Goal: Information Seeking & Learning: Learn about a topic

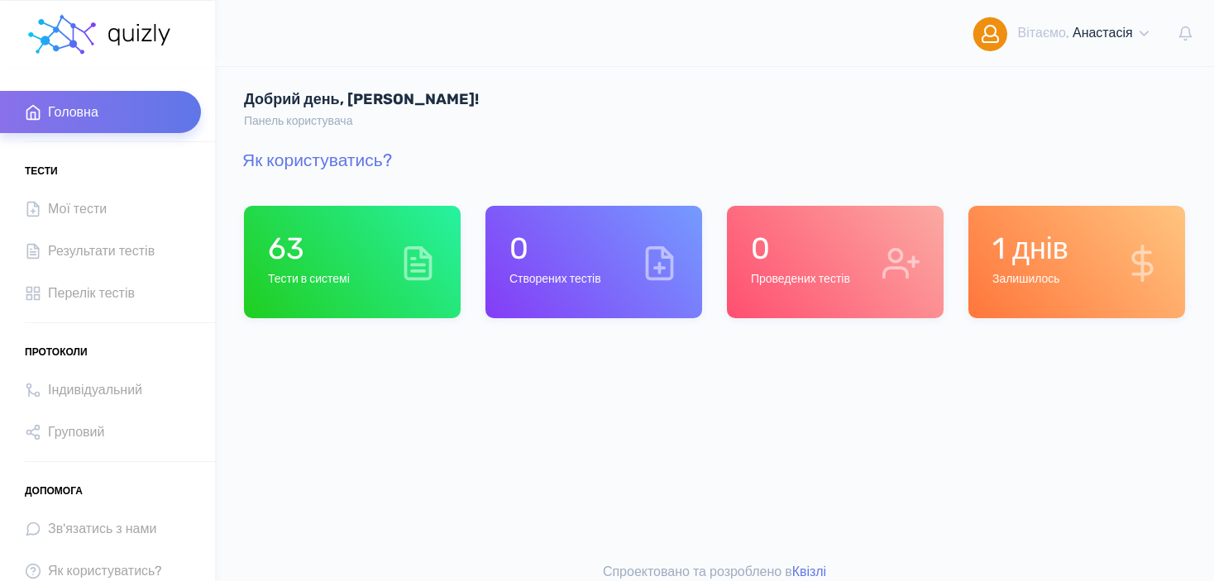
click at [340, 255] on h1 "63" at bounding box center [309, 249] width 82 height 36
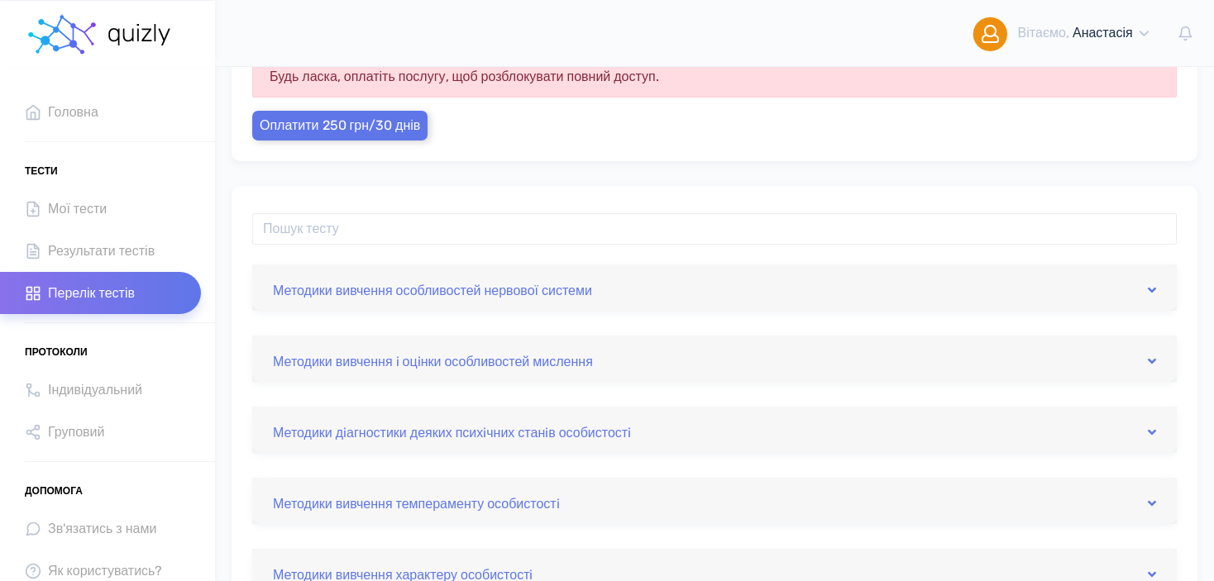
scroll to position [116, 0]
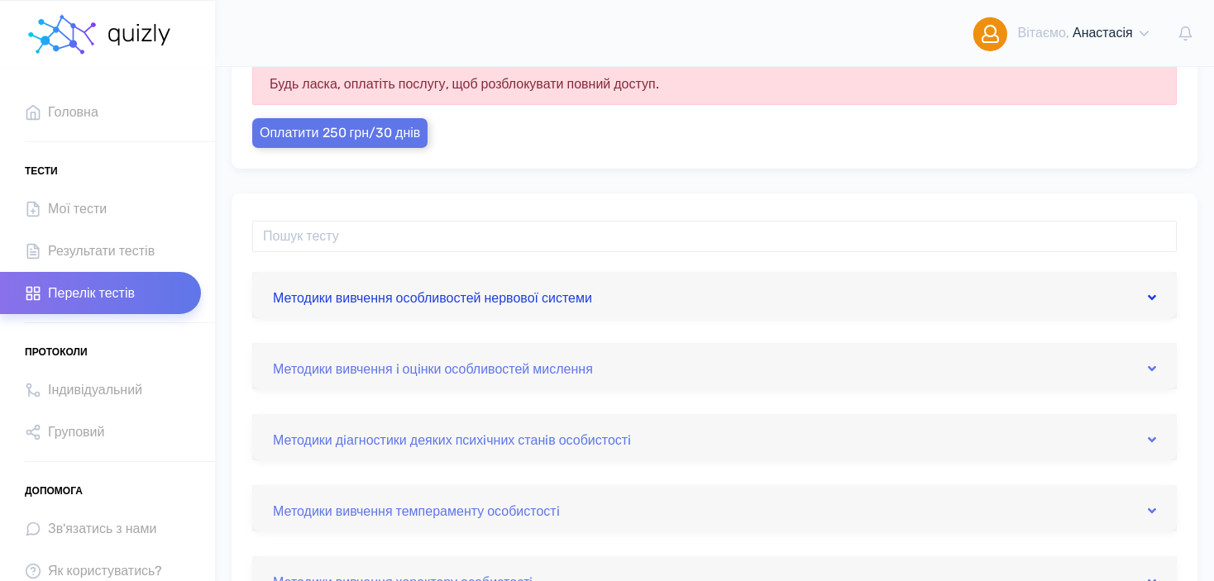
click at [1152, 294] on icon at bounding box center [1151, 297] width 8 height 13
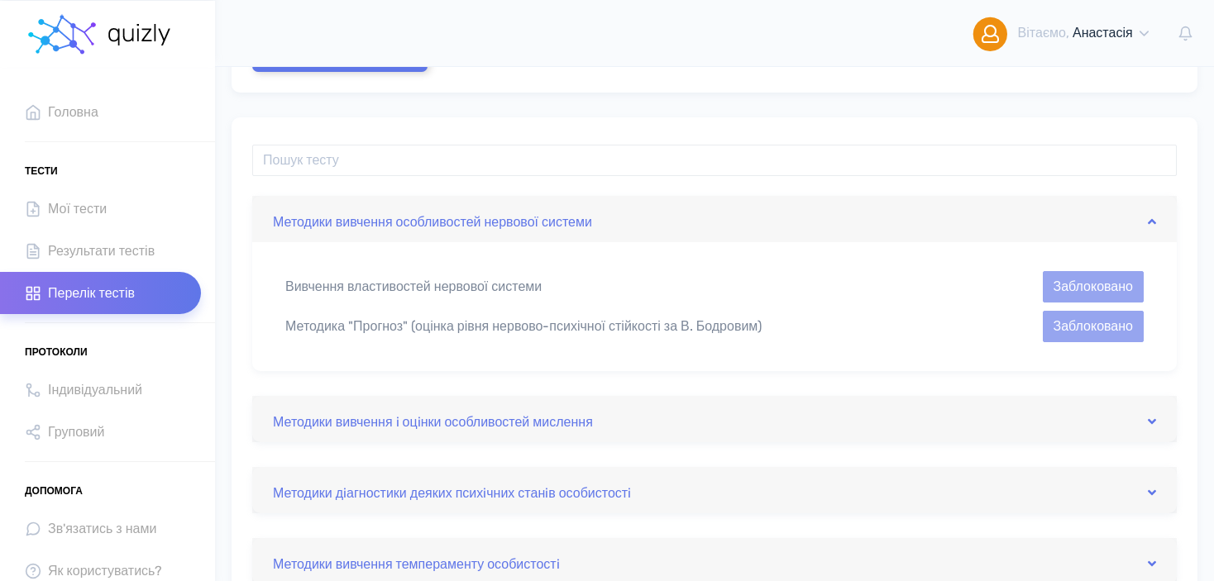
scroll to position [198, 0]
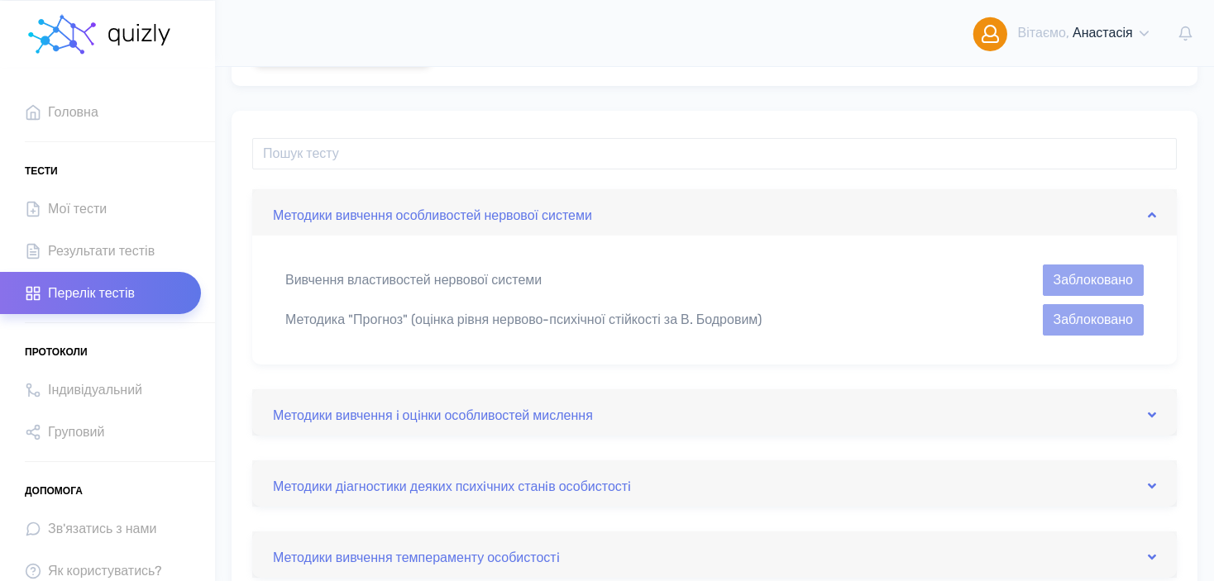
click at [874, 320] on div "Методика "Прогноз" (оцінка рівня нервово-психічної стійкості за В. Бодровим)" at bounding box center [604, 320] width 662 height 20
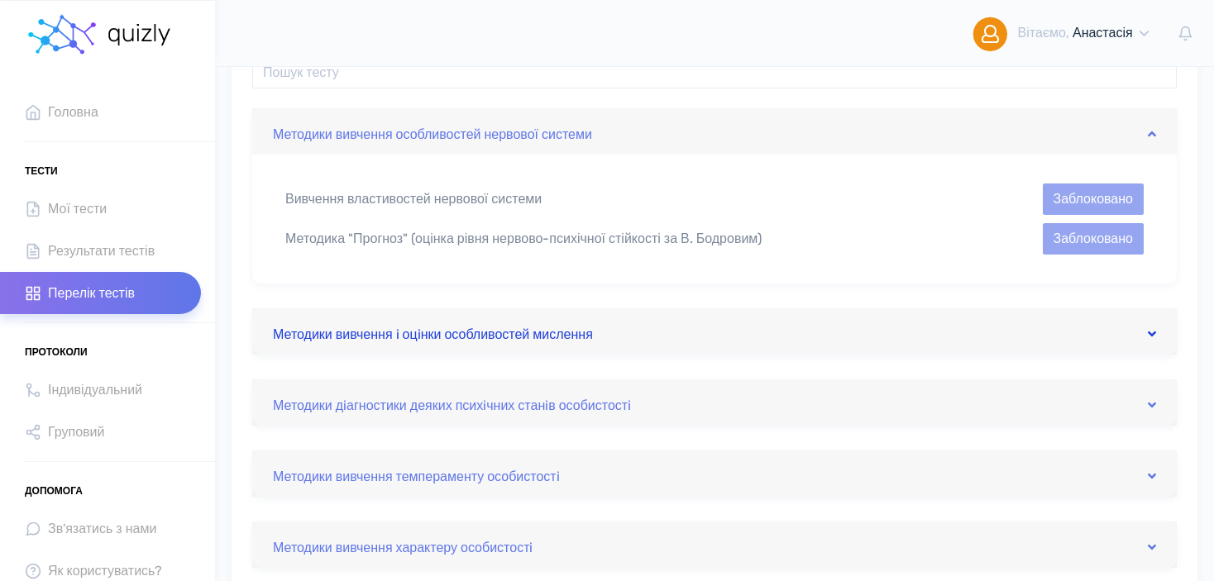
scroll to position [281, 0]
click at [940, 318] on link "Методики вивчення i оцiнки особливостей мислення" at bounding box center [714, 330] width 883 height 26
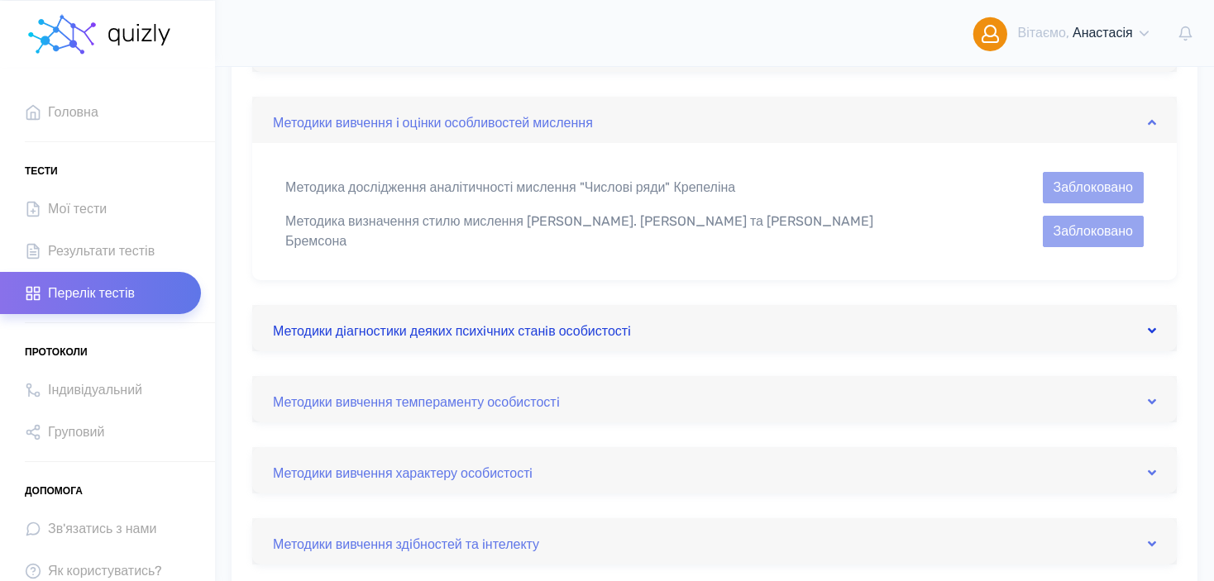
scroll to position [364, 0]
click at [875, 313] on link "Методики дiагностики деяких психiчних станiв особистостi" at bounding box center [714, 326] width 883 height 26
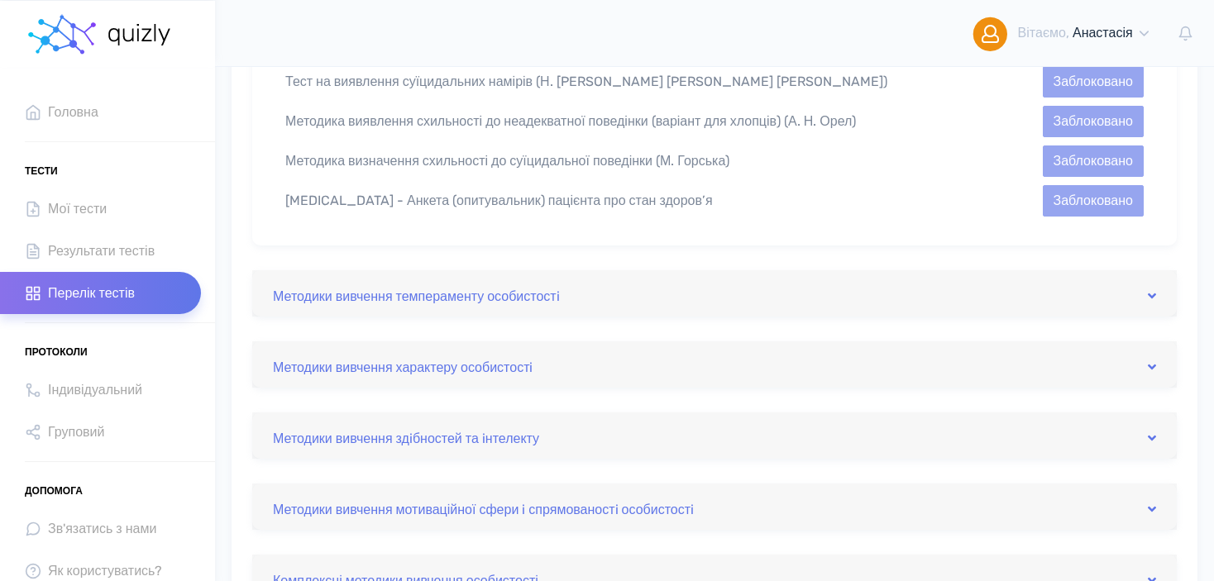
scroll to position [1323, 0]
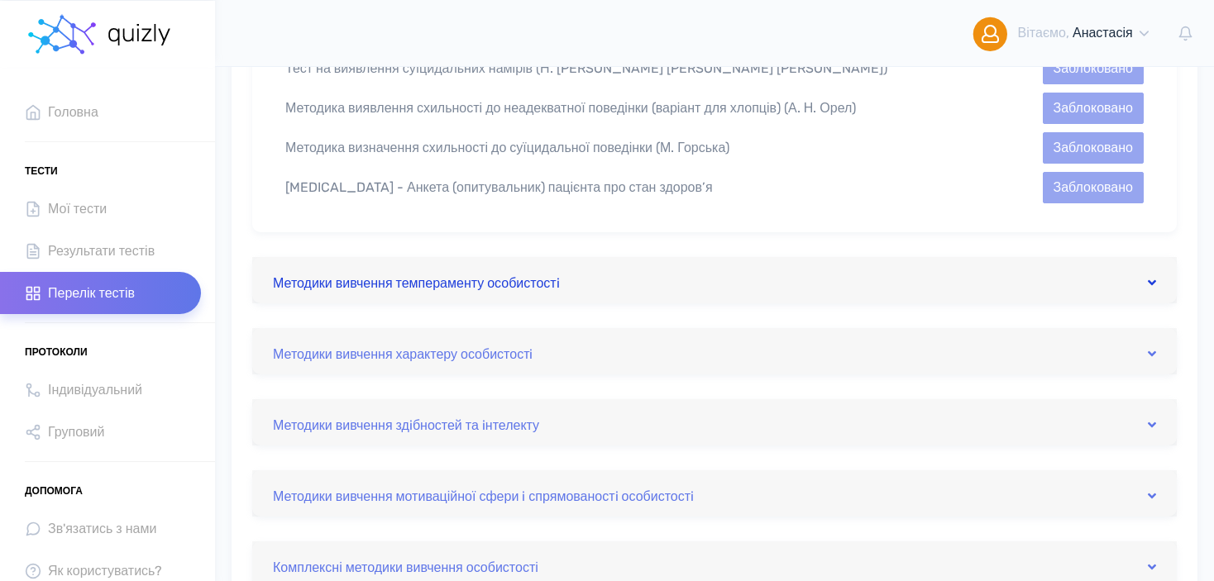
click at [489, 271] on link "Методики вивчення темпераменту особистостi" at bounding box center [714, 280] width 883 height 26
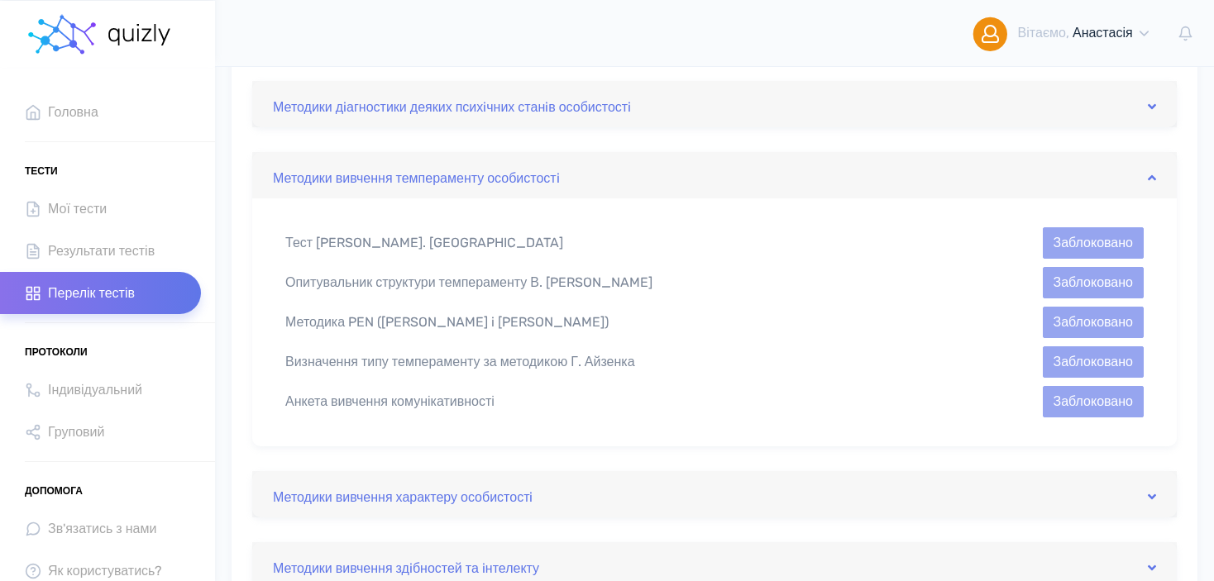
scroll to position [445, 0]
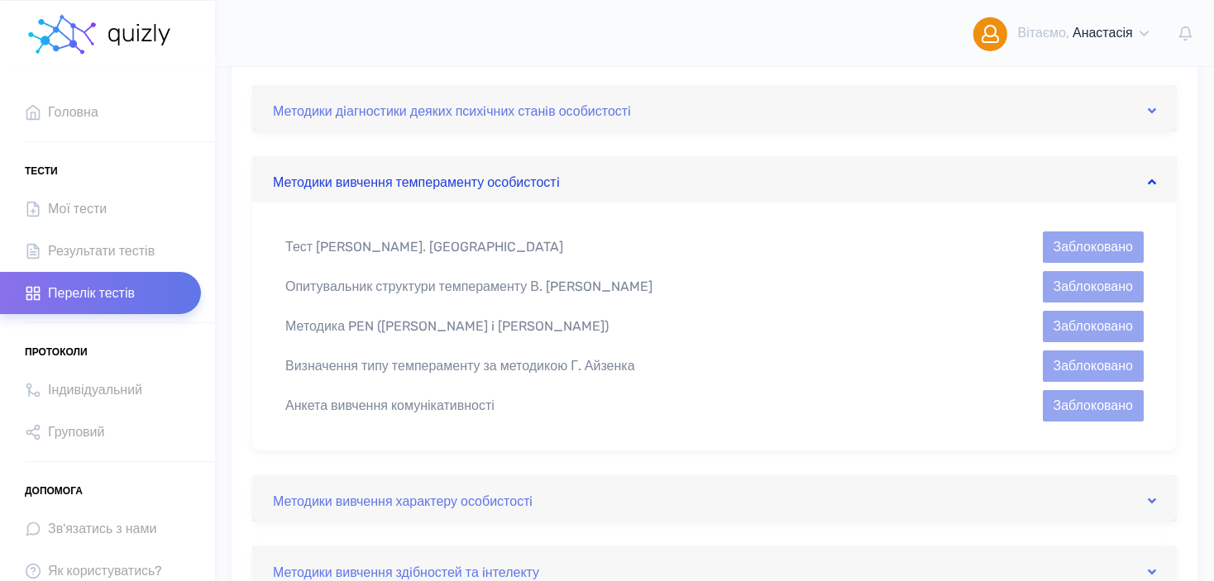
click at [529, 178] on link "Методики вивчення темпераменту особистостi" at bounding box center [714, 179] width 883 height 26
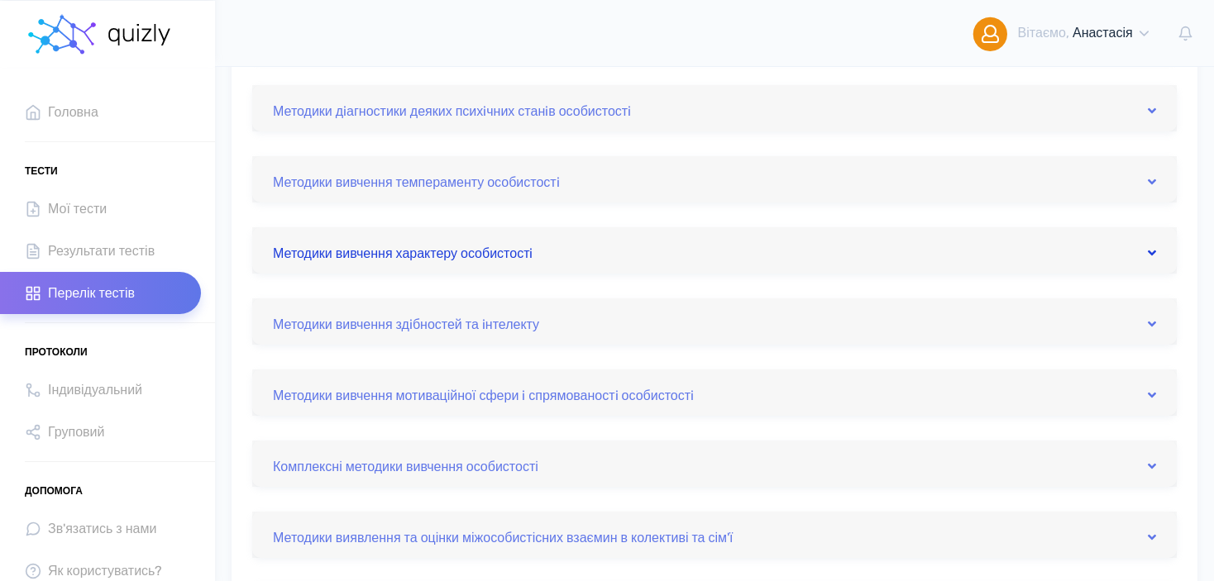
click at [489, 245] on link "Методики вивчення характеру особистостi" at bounding box center [714, 250] width 883 height 26
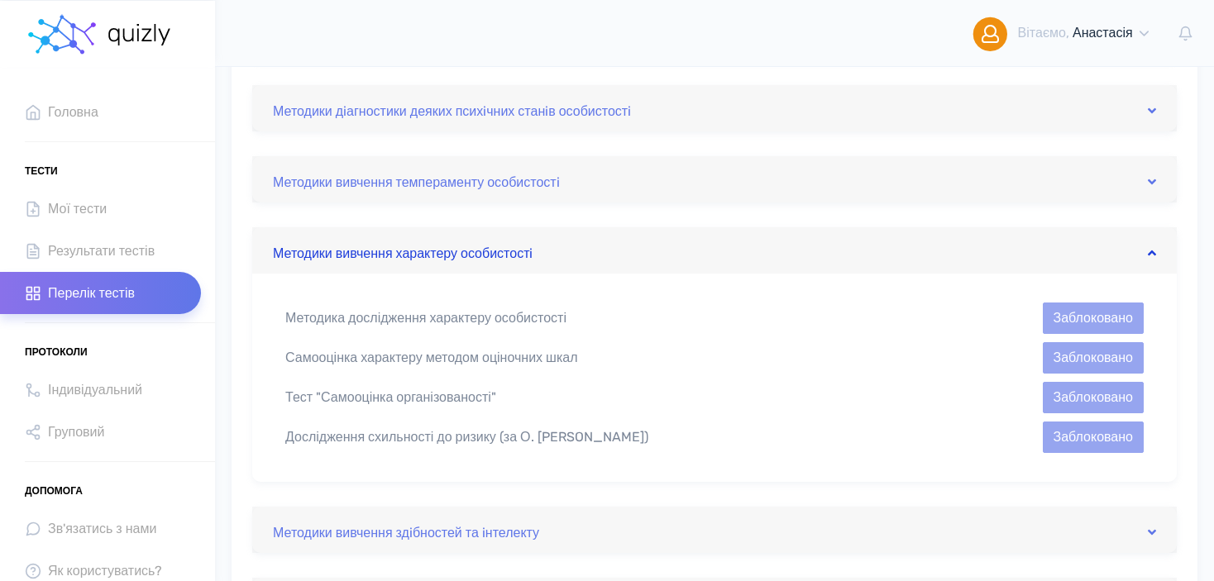
click at [557, 251] on link "Методики вивчення характеру особистостi" at bounding box center [714, 250] width 883 height 26
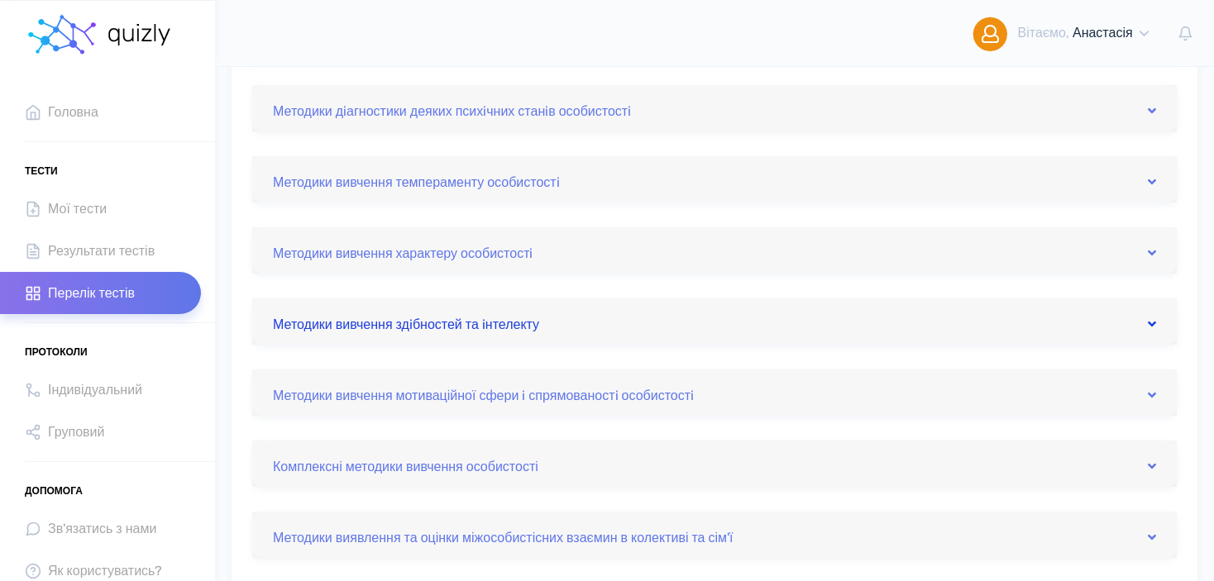
click at [472, 317] on link "Методики вивчення здiбностей та iнтелекту" at bounding box center [714, 321] width 883 height 26
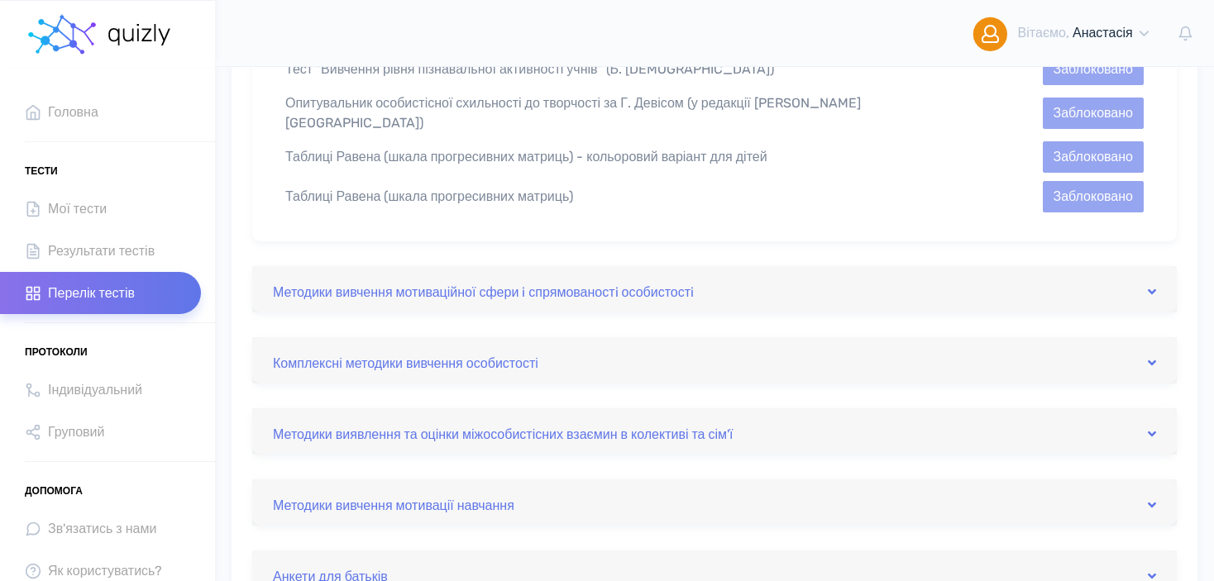
scroll to position [858, 0]
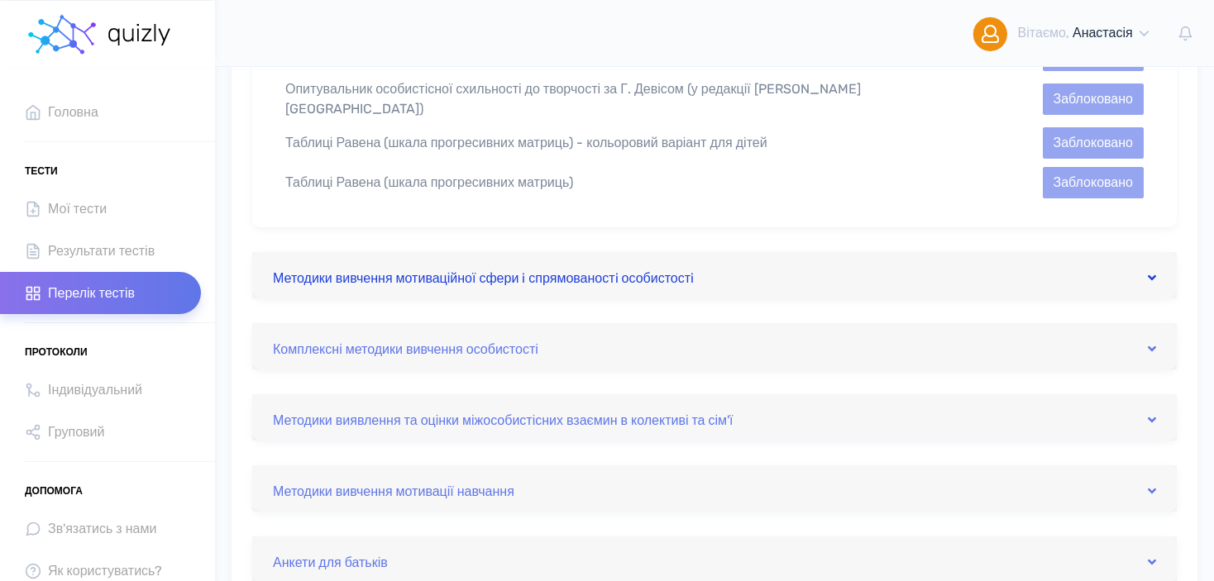
click at [476, 271] on link "Методики вивчення мотиваційної сфери i спрямованостi особистостi" at bounding box center [714, 275] width 883 height 26
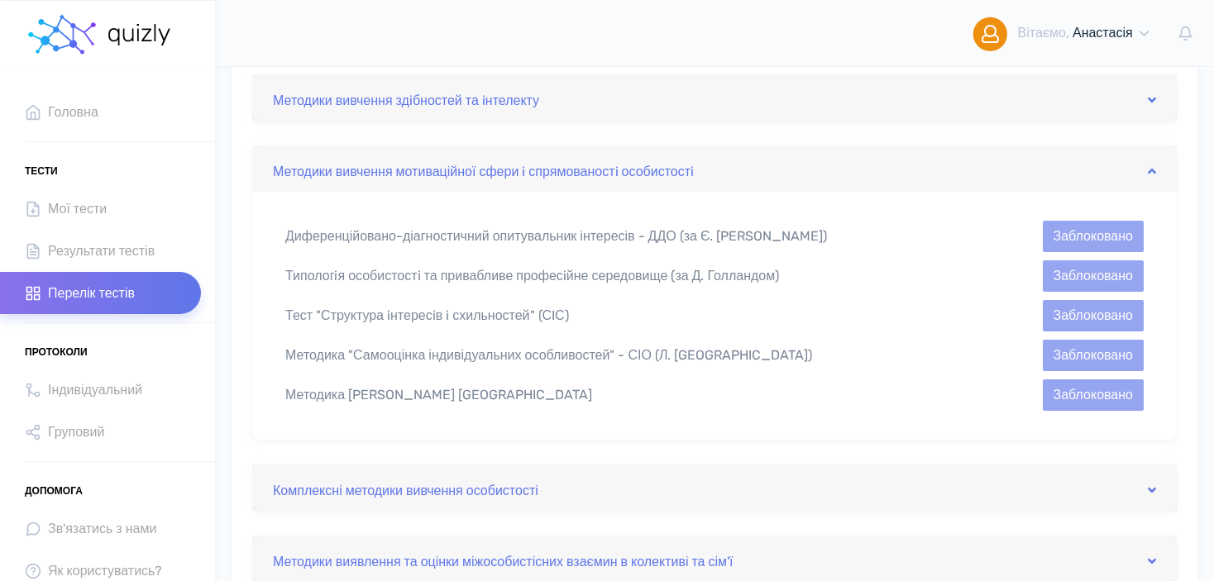
scroll to position [610, 0]
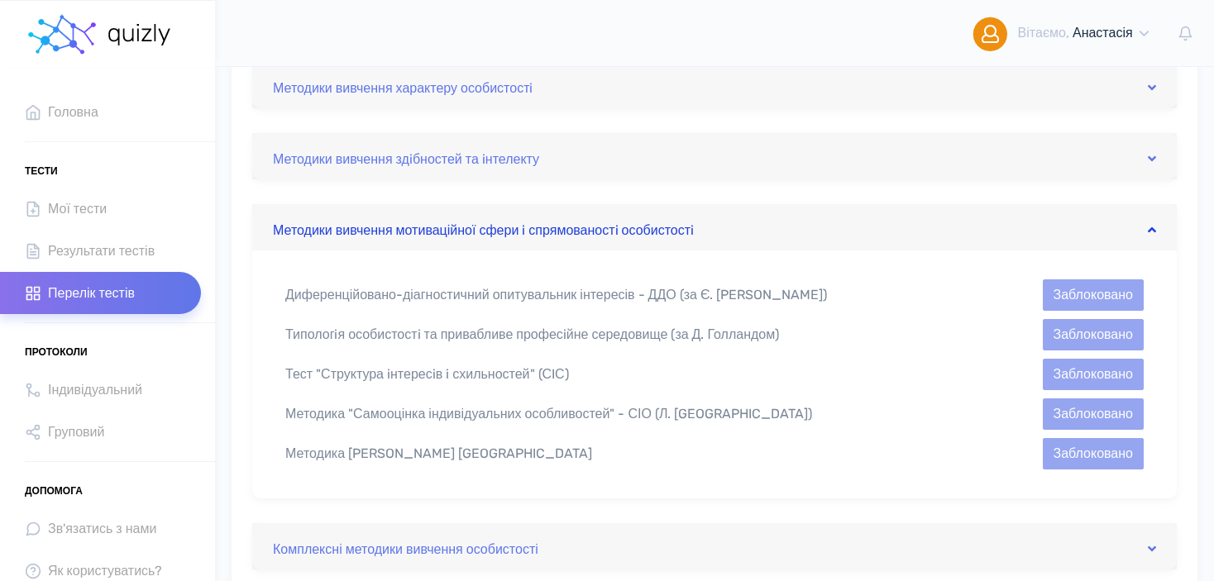
click at [510, 222] on link "Методики вивчення мотиваційної сфери i спрямованостi особистостi" at bounding box center [714, 227] width 883 height 26
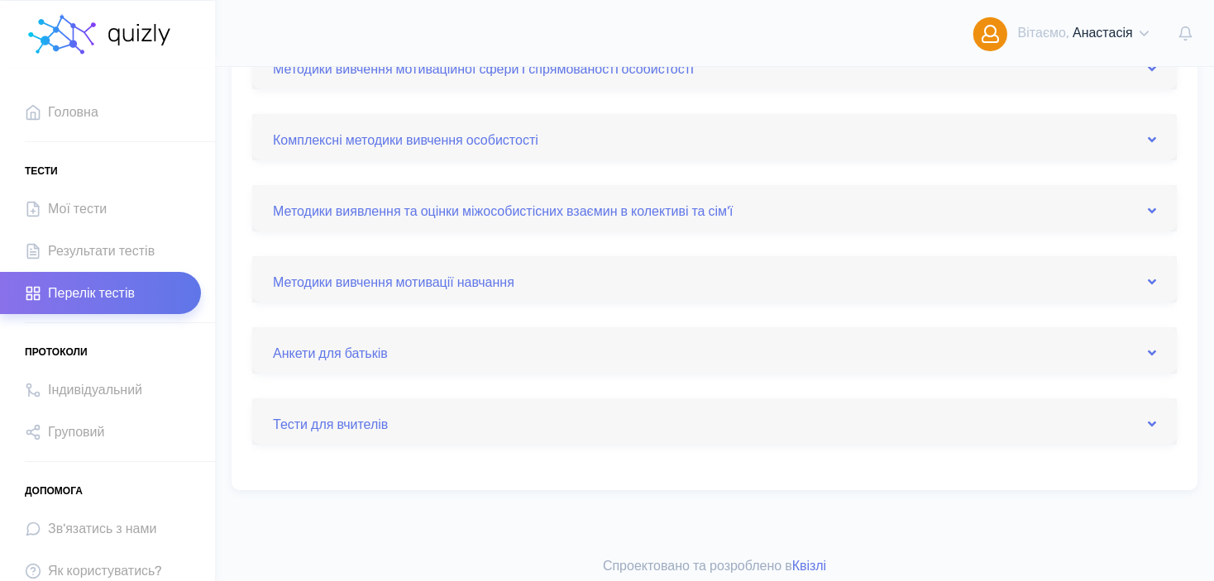
scroll to position [777, 0]
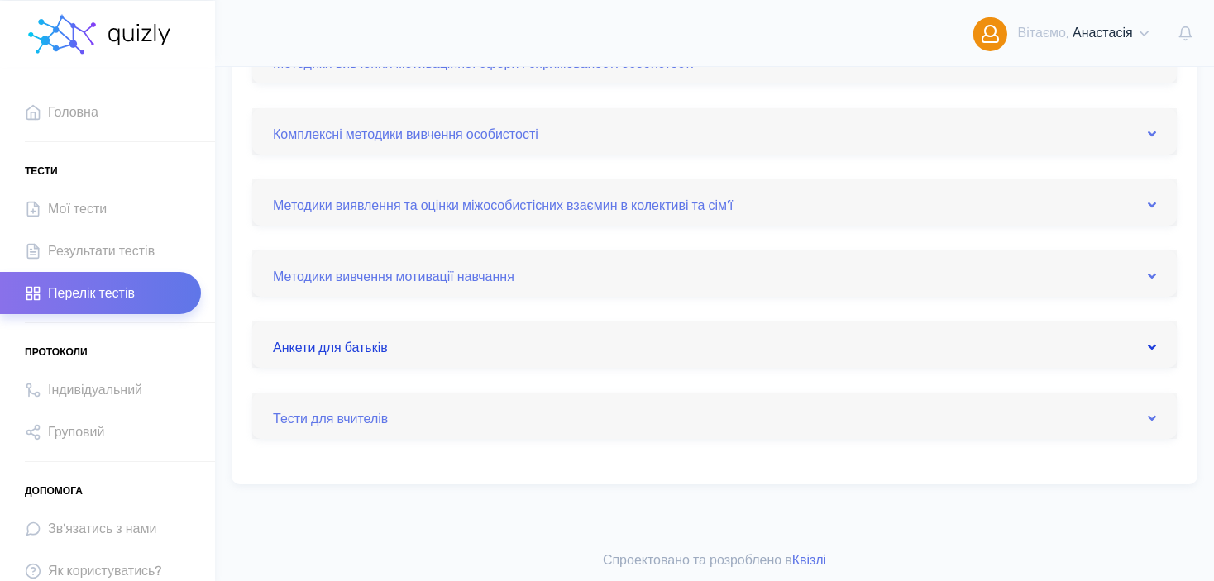
click at [396, 340] on link "Анкети для батьків" at bounding box center [714, 344] width 883 height 26
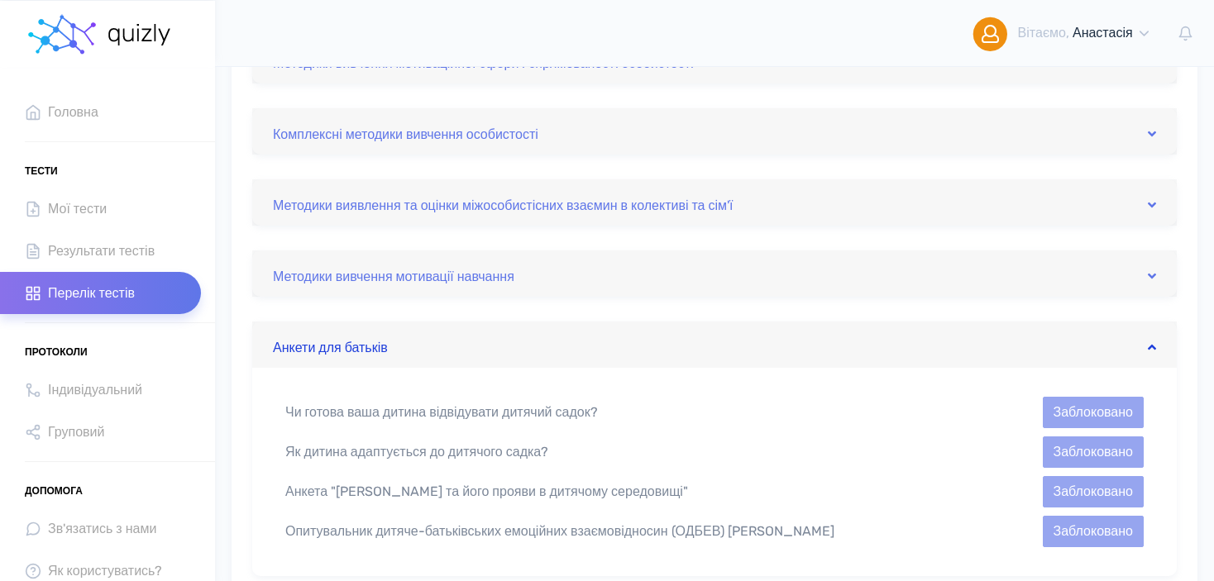
click at [384, 340] on link "Анкети для батьків" at bounding box center [714, 344] width 883 height 26
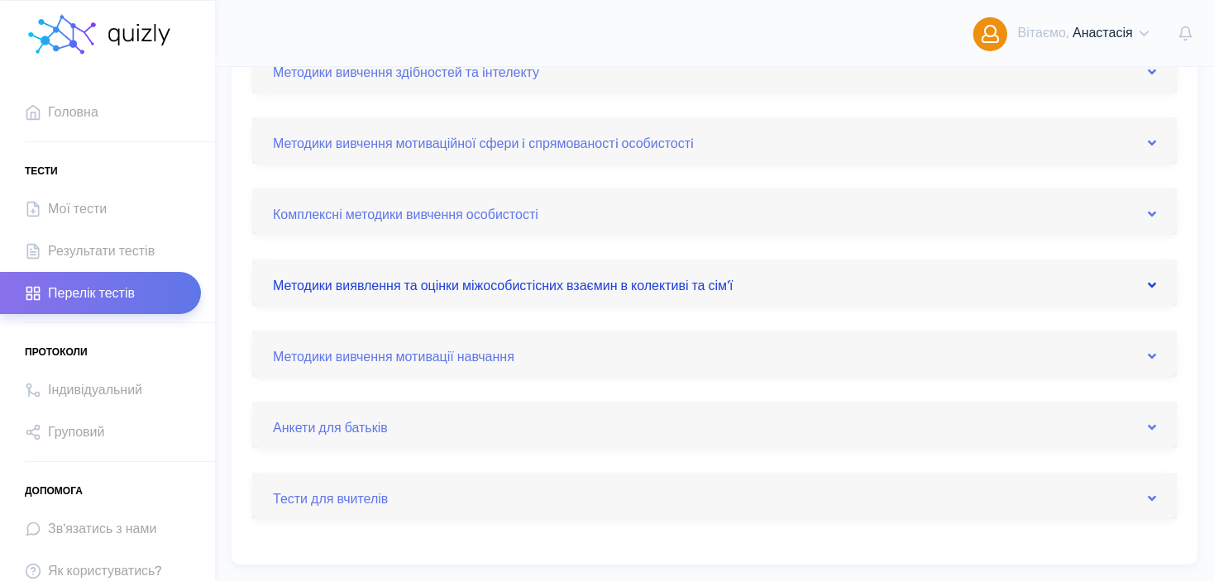
scroll to position [694, 0]
click at [517, 206] on link "Комплексні методики вивчення особистості" at bounding box center [714, 214] width 883 height 26
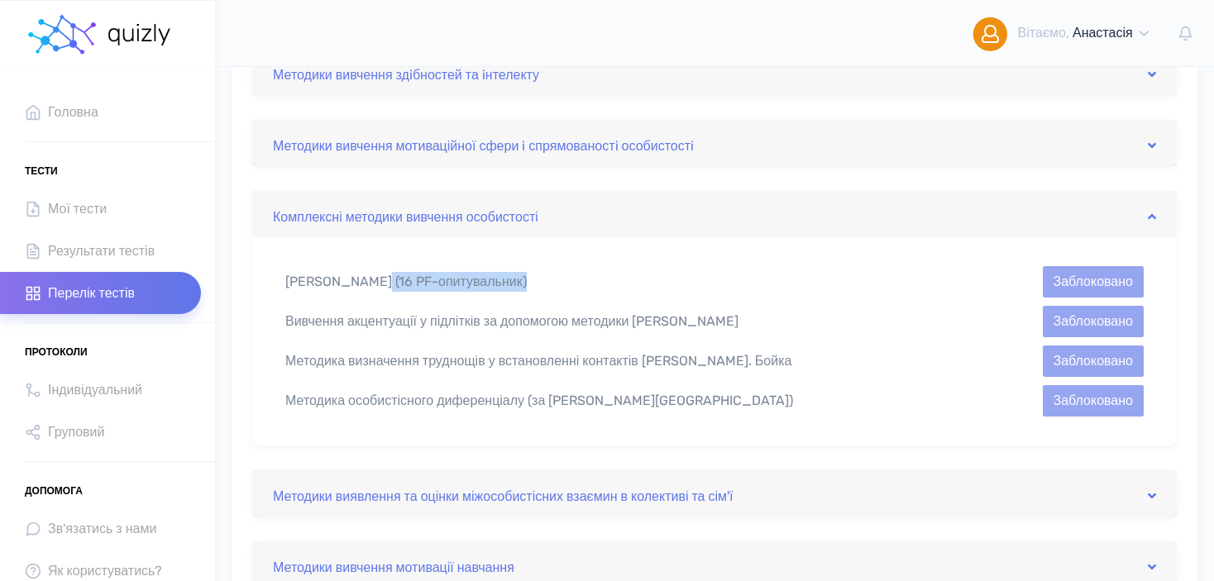
drag, startPoint x: 377, startPoint y: 278, endPoint x: 518, endPoint y: 281, distance: 141.4
click at [518, 281] on div "Тест Кеттелла (16 PF-опитувальник)" at bounding box center [604, 282] width 662 height 20
copy div "(16 PF-опитувальник)"
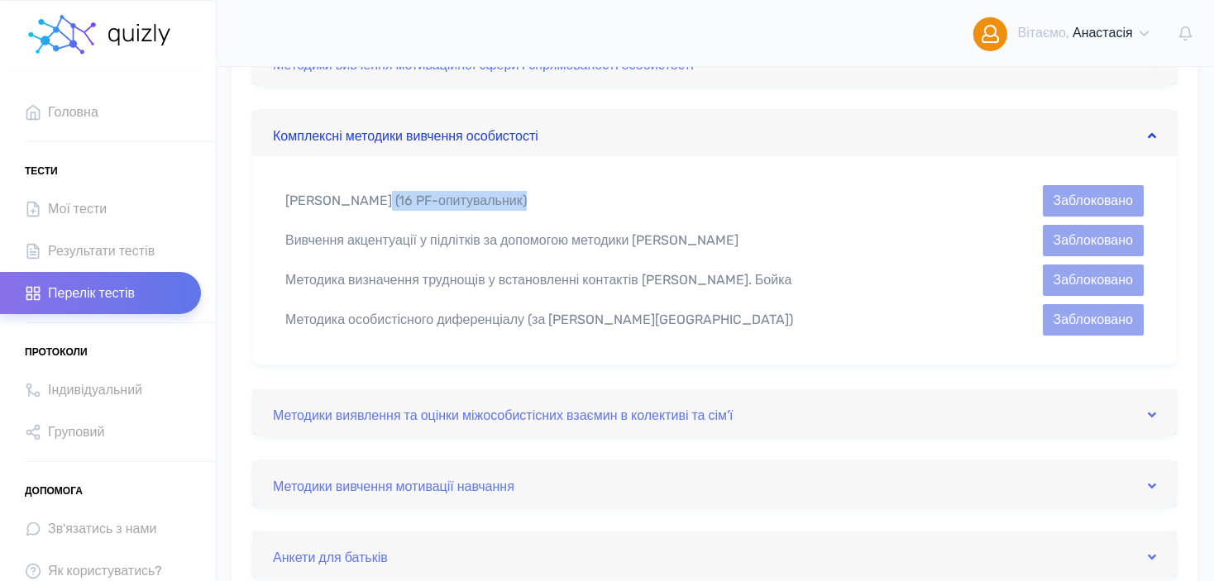
scroll to position [777, 0]
drag, startPoint x: 288, startPoint y: 235, endPoint x: 794, endPoint y: 222, distance: 506.1
click at [794, 223] on div "Вивчення акцентуації у підлітків за допомогою методики Леонгарда-Шмішека Заблок…" at bounding box center [714, 238] width 883 height 31
copy div "Вивчення акцентуації у підлітків за допомогою методики Леонгарда-Шмішека"
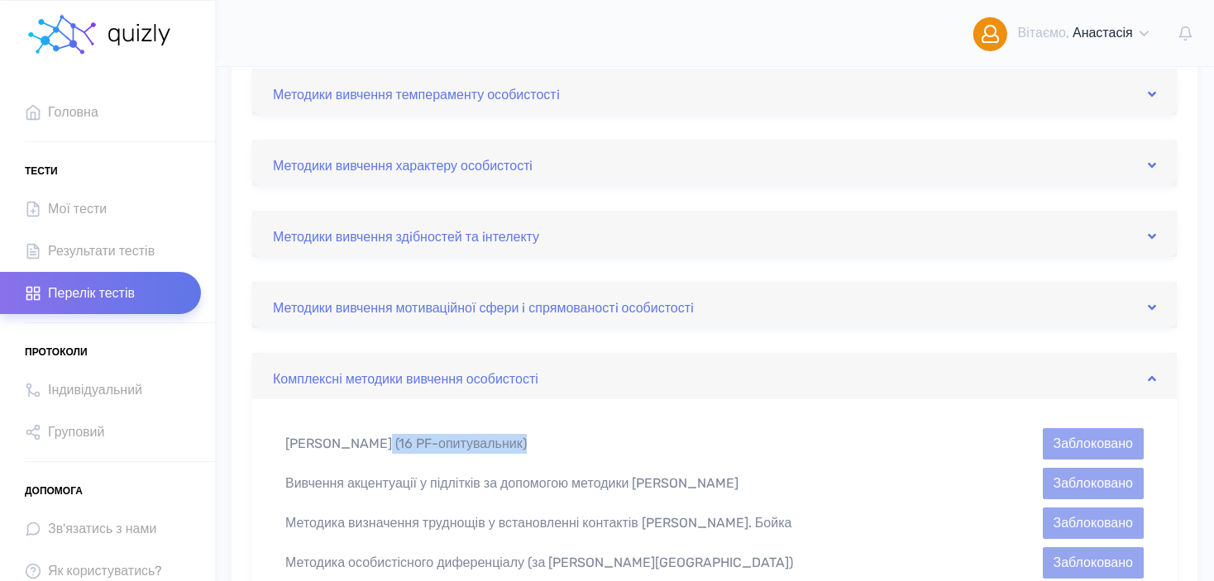
scroll to position [529, 0]
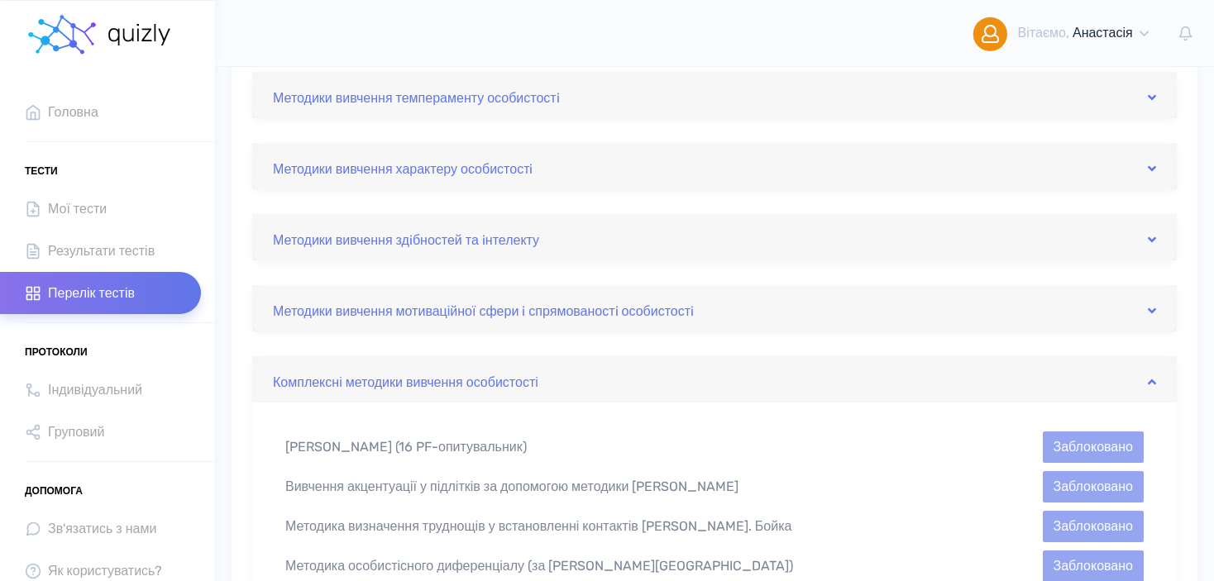
click at [599, 392] on div "Комплексні методики вивчення особистості" at bounding box center [714, 379] width 924 height 46
click at [1153, 374] on span at bounding box center [1151, 383] width 8 height 20
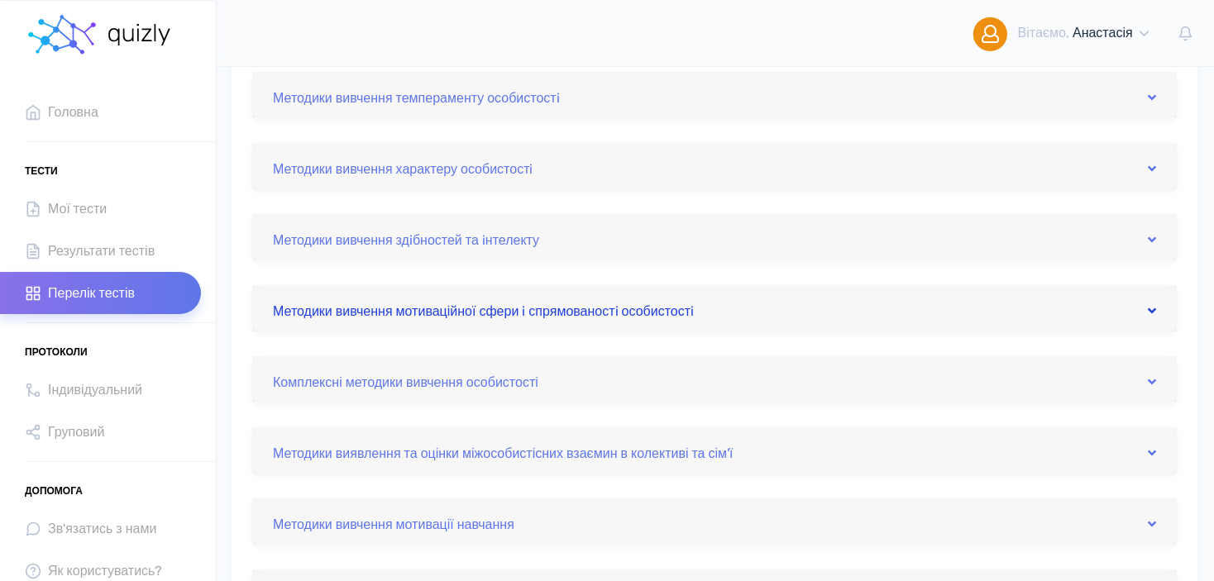
click at [577, 303] on link "Методики вивчення мотиваційної сфери i спрямованостi особистостi" at bounding box center [714, 308] width 883 height 26
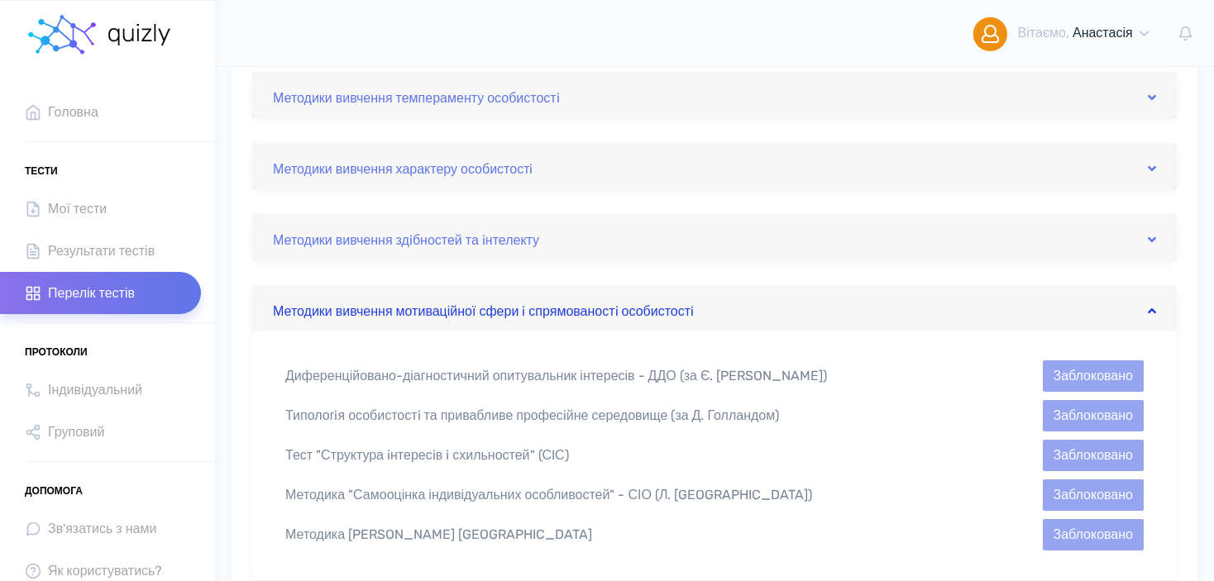
click at [577, 303] on link "Методики вивчення мотиваційної сфери i спрямованостi особистостi" at bounding box center [714, 308] width 883 height 26
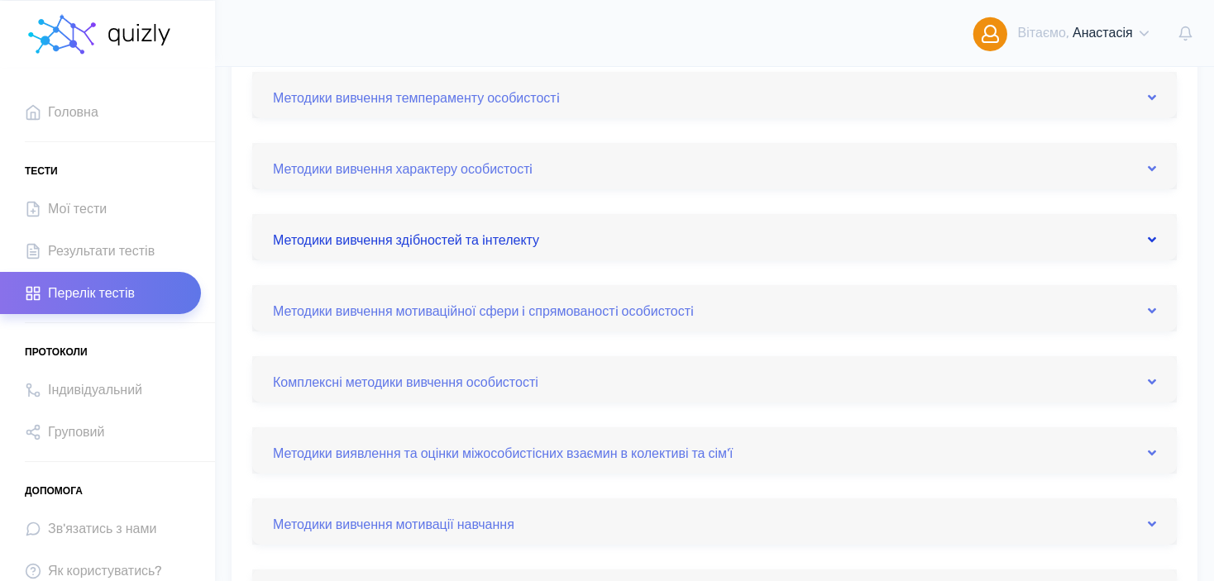
click at [530, 241] on link "Методики вивчення здiбностей та iнтелекту" at bounding box center [714, 237] width 883 height 26
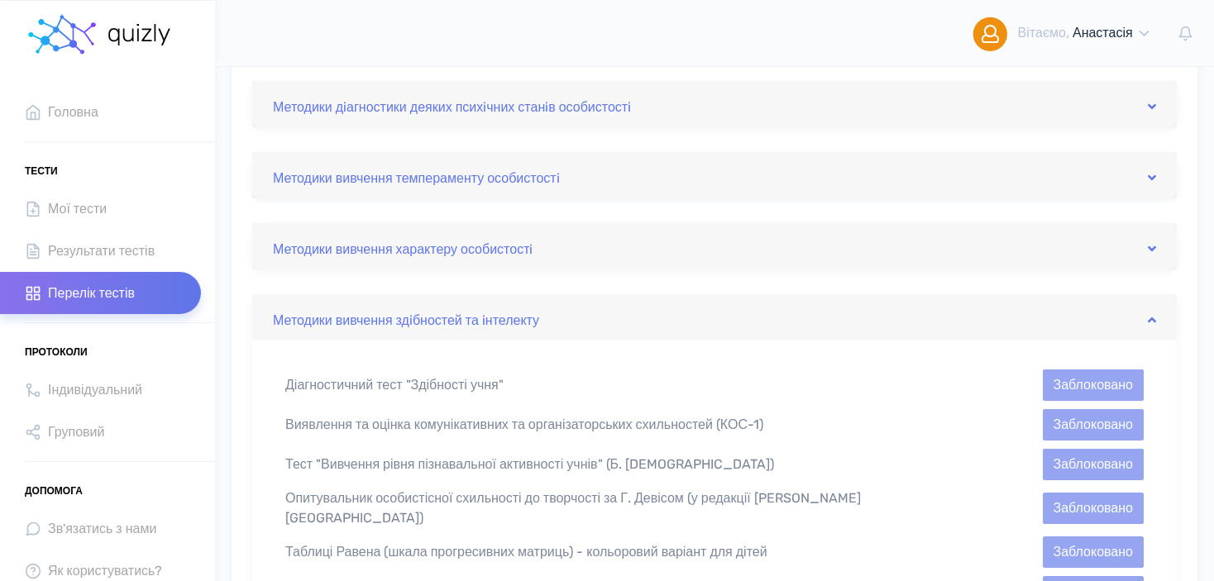
scroll to position [446, 0]
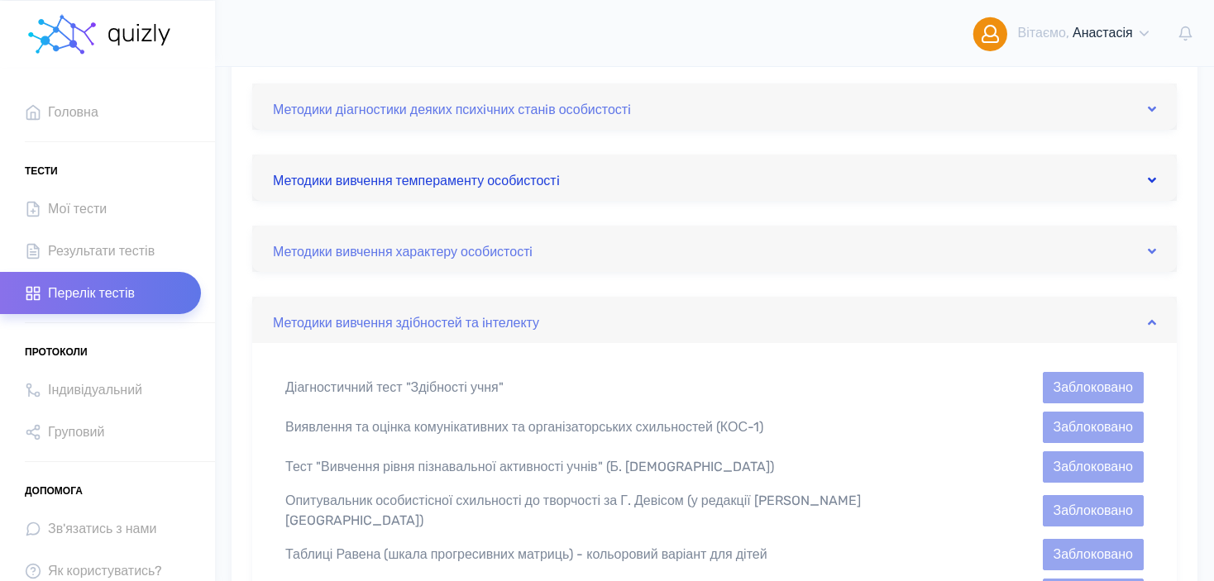
click at [508, 185] on link "Методики вивчення темпераменту особистостi" at bounding box center [714, 178] width 883 height 26
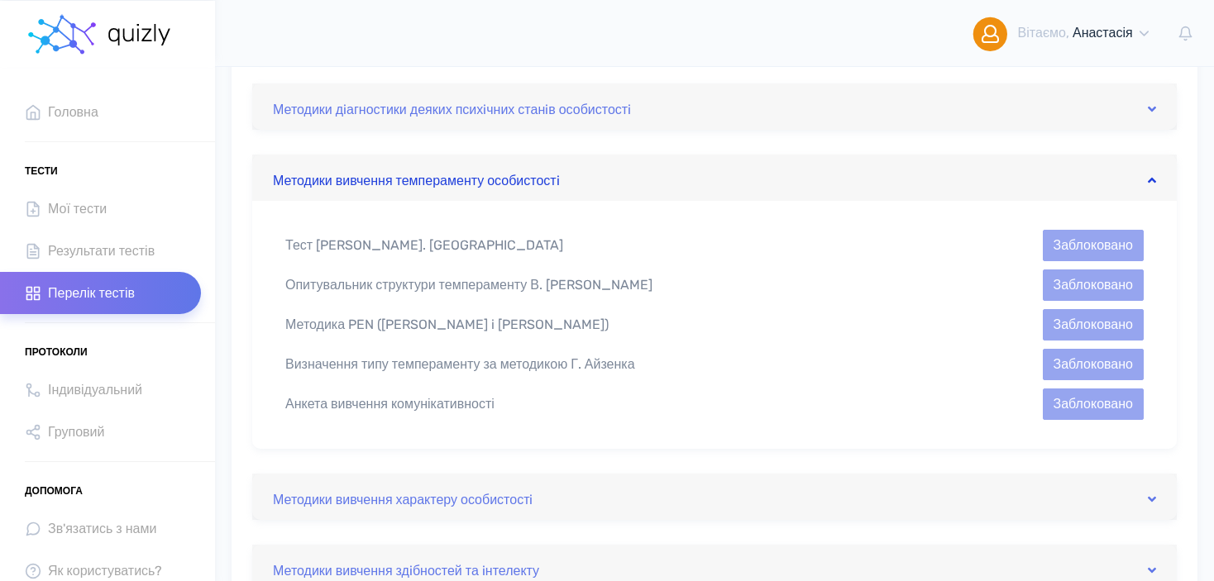
click at [508, 185] on link "Методики вивчення темпераменту особистостi" at bounding box center [714, 178] width 883 height 26
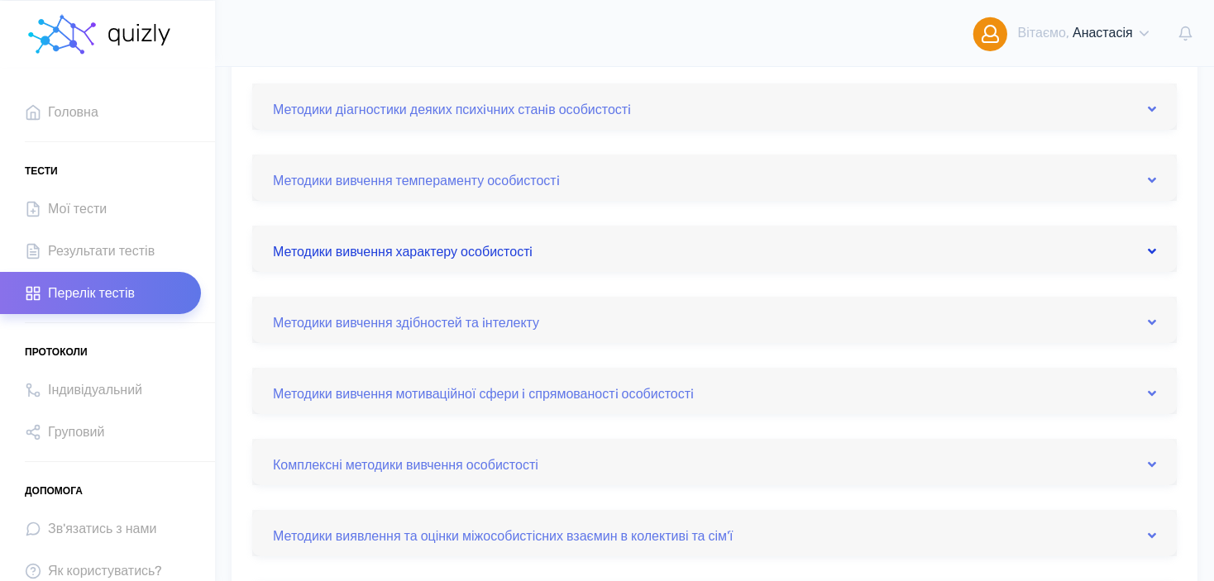
click at [507, 237] on link "Методики вивчення характеру особистостi" at bounding box center [714, 249] width 883 height 26
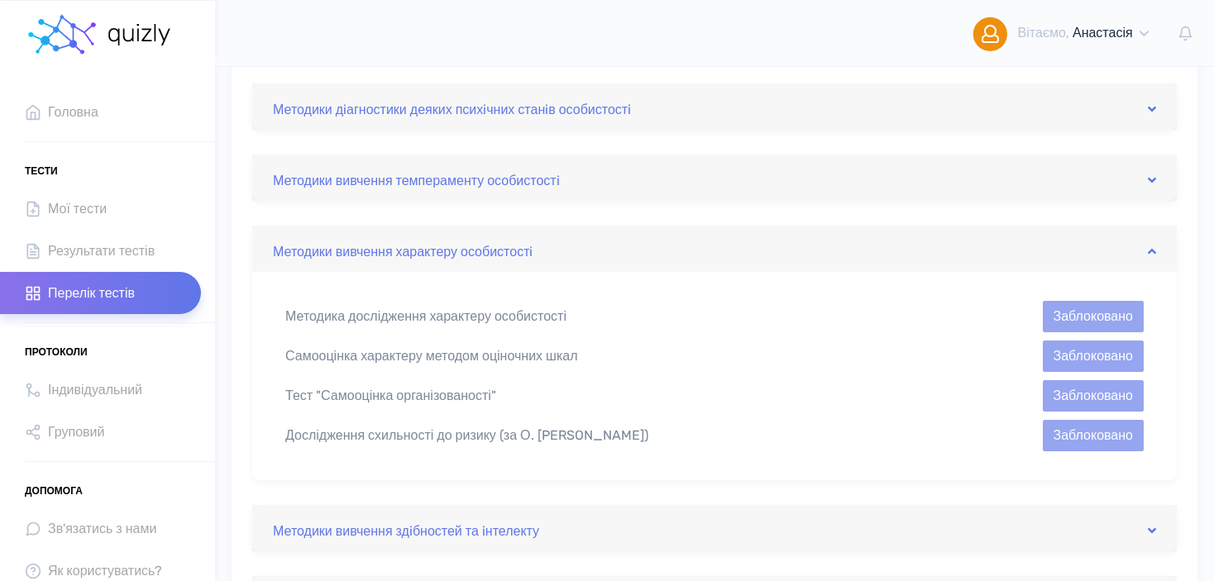
click at [474, 265] on div "Методики вивчення характеру особистостi" at bounding box center [714, 249] width 924 height 46
click at [474, 241] on link "Методики вивчення характеру особистостi" at bounding box center [714, 249] width 883 height 26
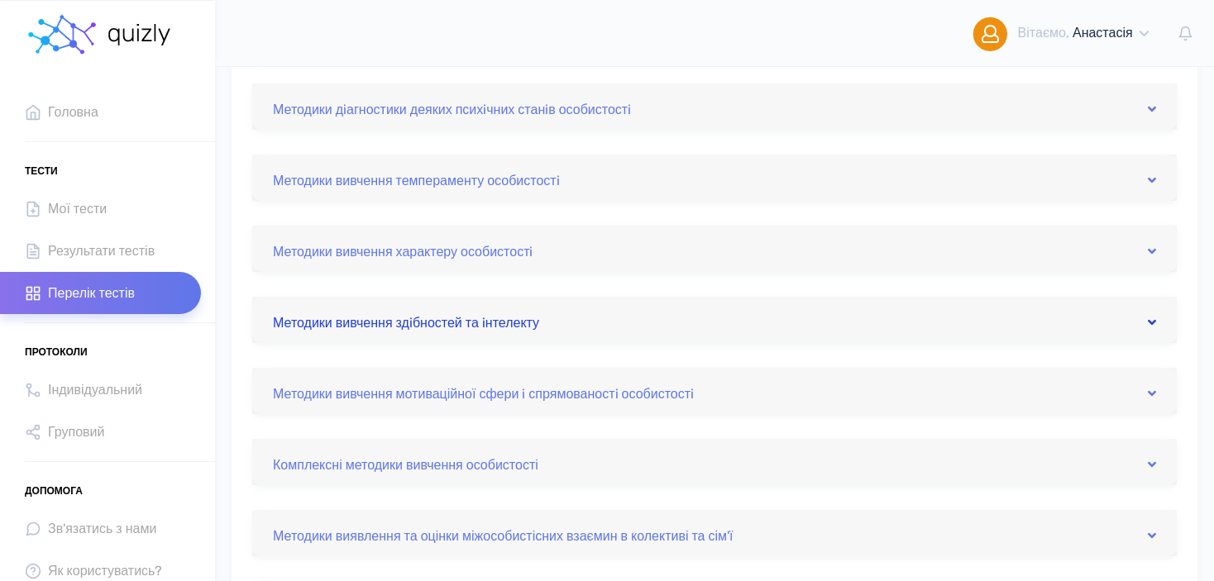
click at [472, 321] on link "Методики вивчення здiбностей та iнтелекту" at bounding box center [714, 320] width 883 height 26
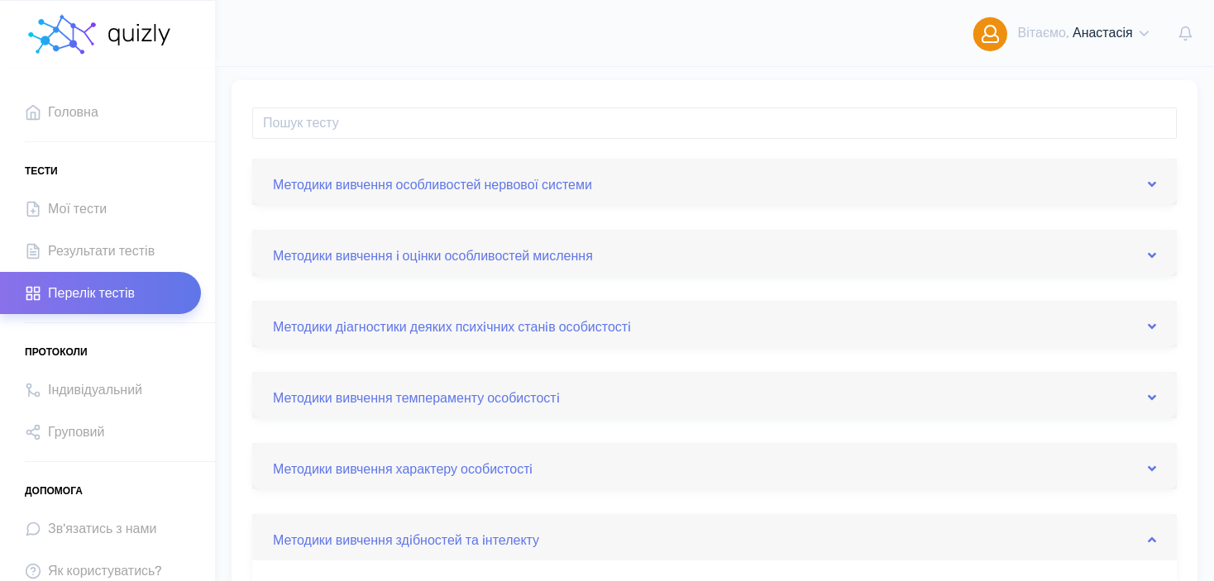
scroll to position [198, 0]
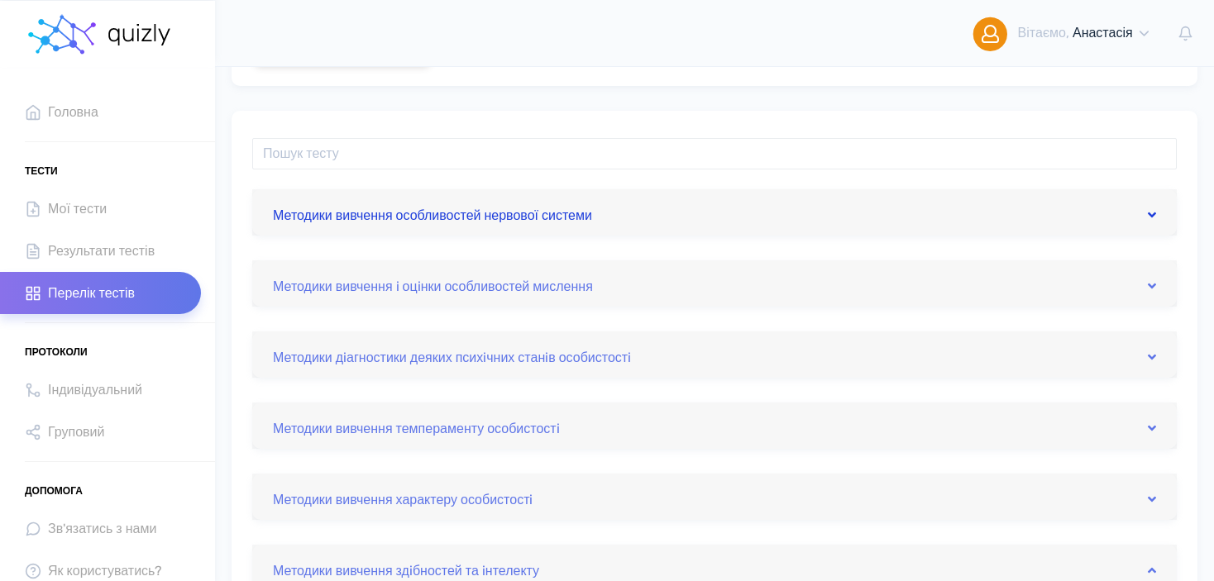
click at [519, 211] on link "Методики вивчення особливостей нервової системи" at bounding box center [714, 212] width 883 height 26
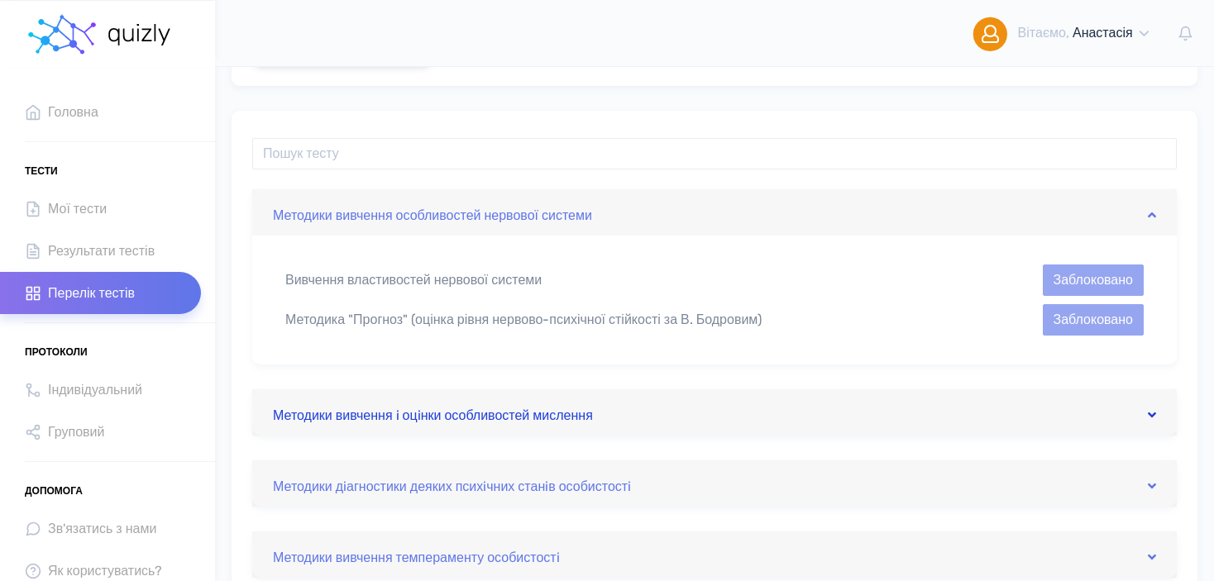
click at [338, 404] on link "Методики вивчення i оцiнки особливостей мислення" at bounding box center [714, 412] width 883 height 26
